Goal: Task Accomplishment & Management: Manage account settings

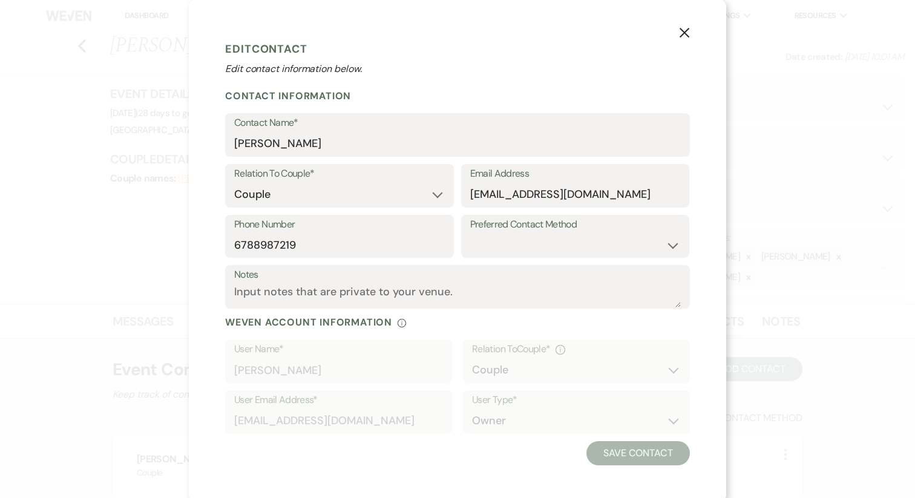
select select "1"
click at [682, 36] on use "button" at bounding box center [685, 33] width 10 height 10
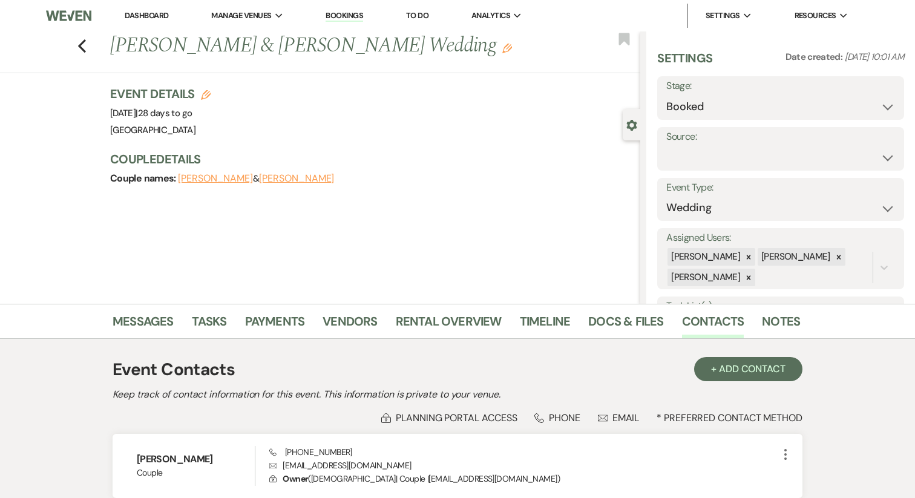
click at [145, 16] on link "Dashboard" at bounding box center [147, 15] width 44 height 10
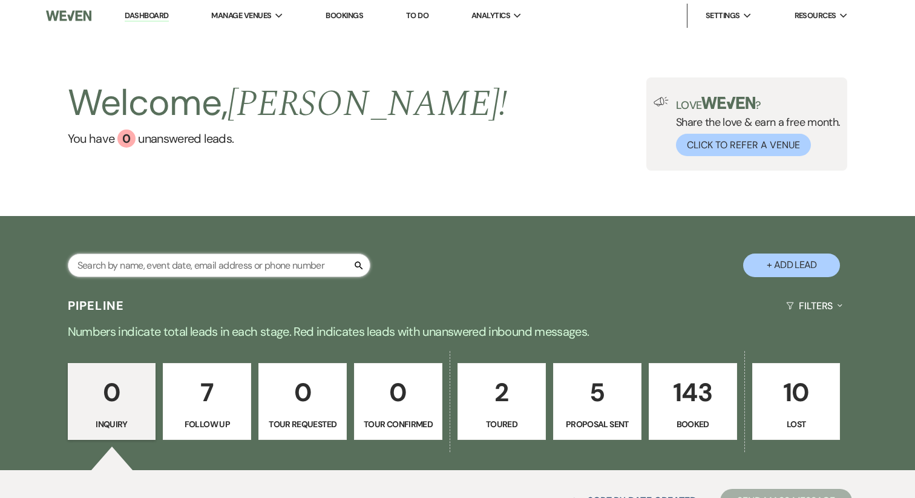
click at [191, 262] on input "text" at bounding box center [219, 266] width 303 height 24
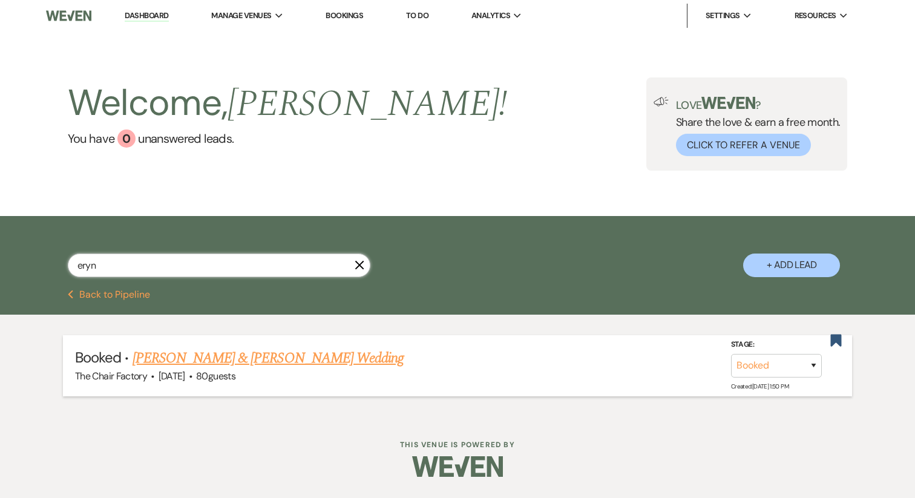
type input "eryn"
click at [184, 356] on link "[PERSON_NAME] & [PERSON_NAME] Wedding" at bounding box center [268, 359] width 271 height 22
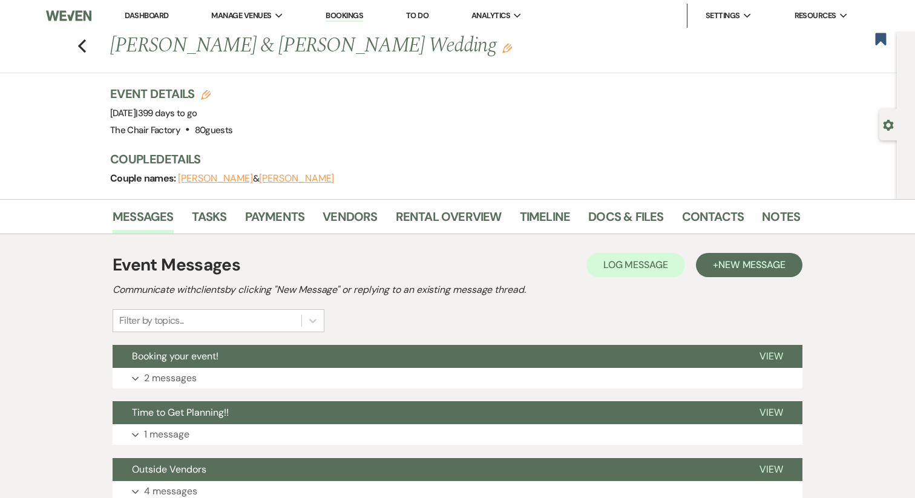
click at [260, 185] on div "Couple names: [PERSON_NAME] & [PERSON_NAME]" at bounding box center [449, 178] width 678 height 17
click at [260, 177] on button "[PERSON_NAME]" at bounding box center [296, 179] width 75 height 10
select select "1"
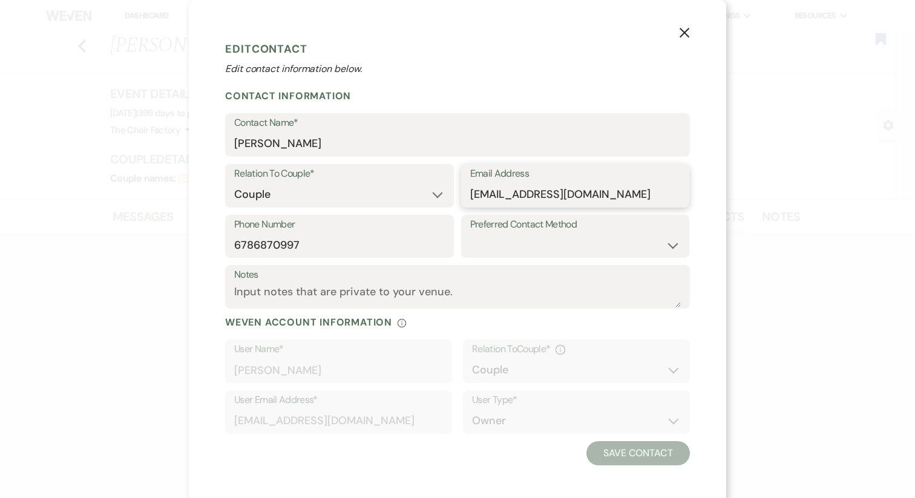
click at [493, 194] on input "[EMAIL_ADDRESS][DOMAIN_NAME]" at bounding box center [575, 195] width 211 height 24
click at [284, 243] on input "6786870997" at bounding box center [339, 245] width 211 height 24
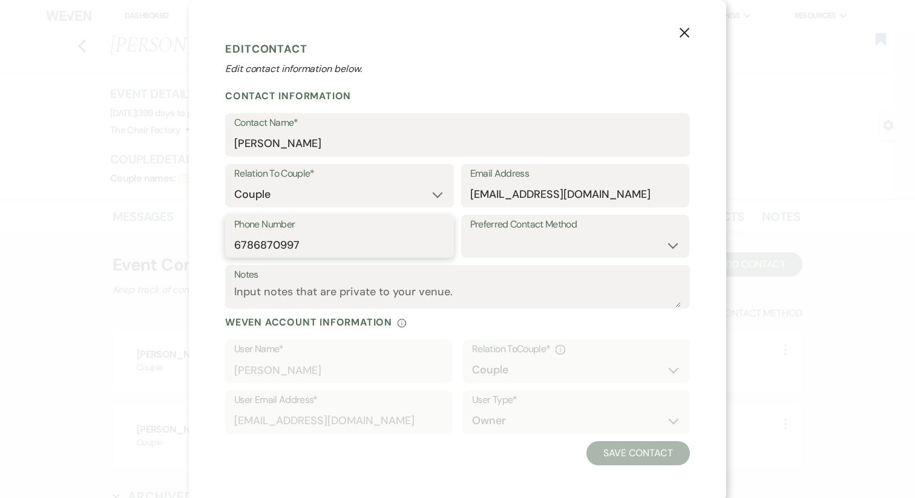
click at [284, 243] on input "6786870997" at bounding box center [339, 245] width 211 height 24
